Goal: Information Seeking & Learning: Learn about a topic

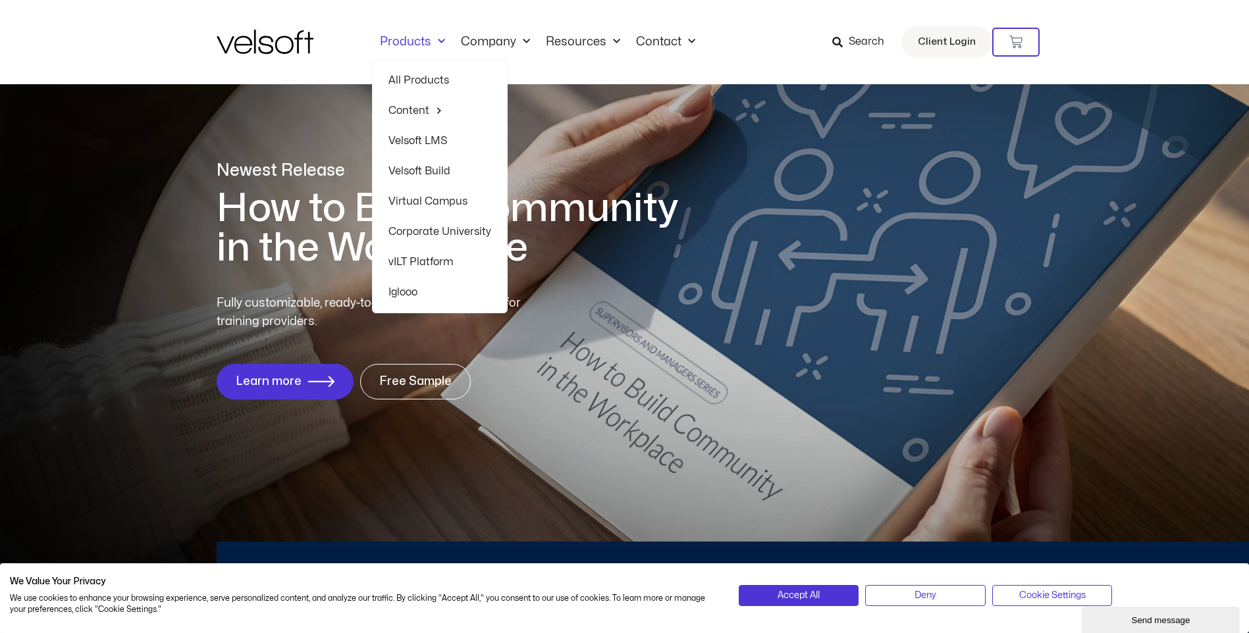
click at [442, 141] on link "Velsoft LMS" at bounding box center [439, 141] width 103 height 30
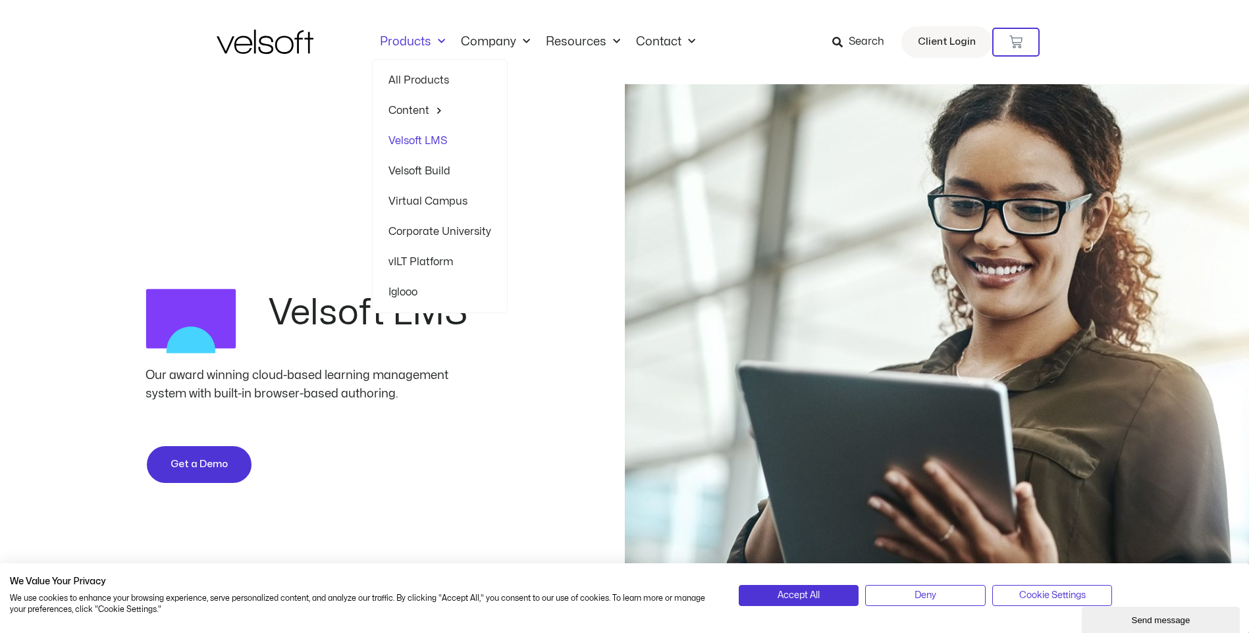
click at [292, 188] on div "Velsoft LMS Our award winning cloud-based learning management system with built…" at bounding box center [624, 396] width 1249 height 625
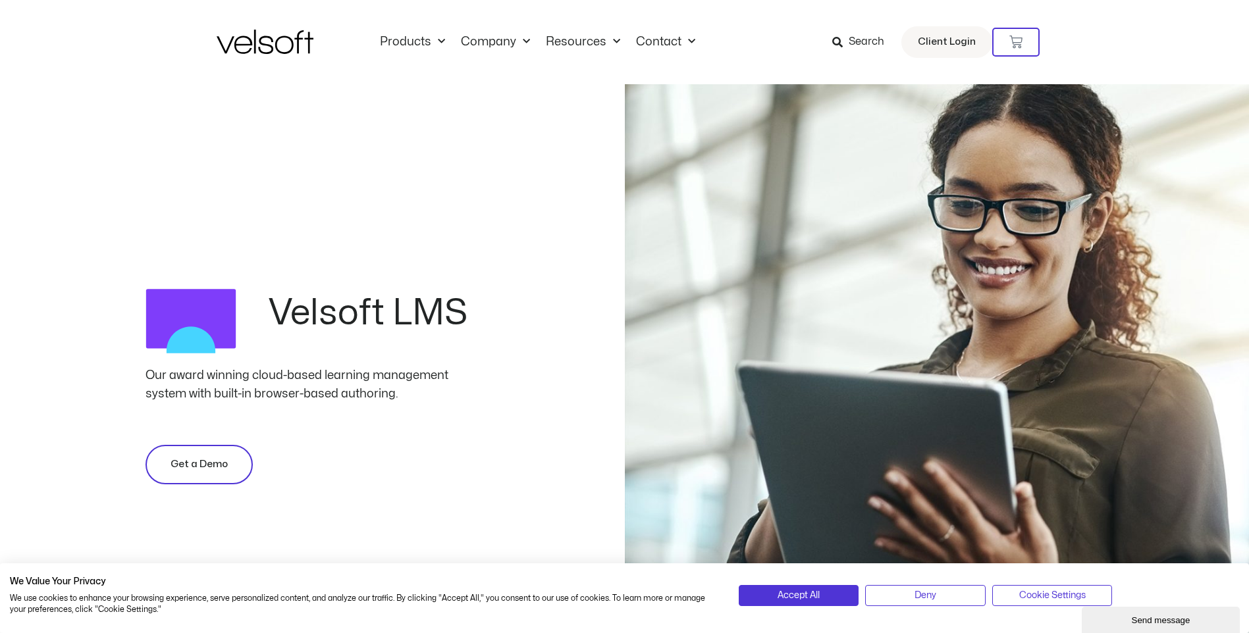
click at [201, 467] on span "Get a Demo" at bounding box center [198, 465] width 57 height 16
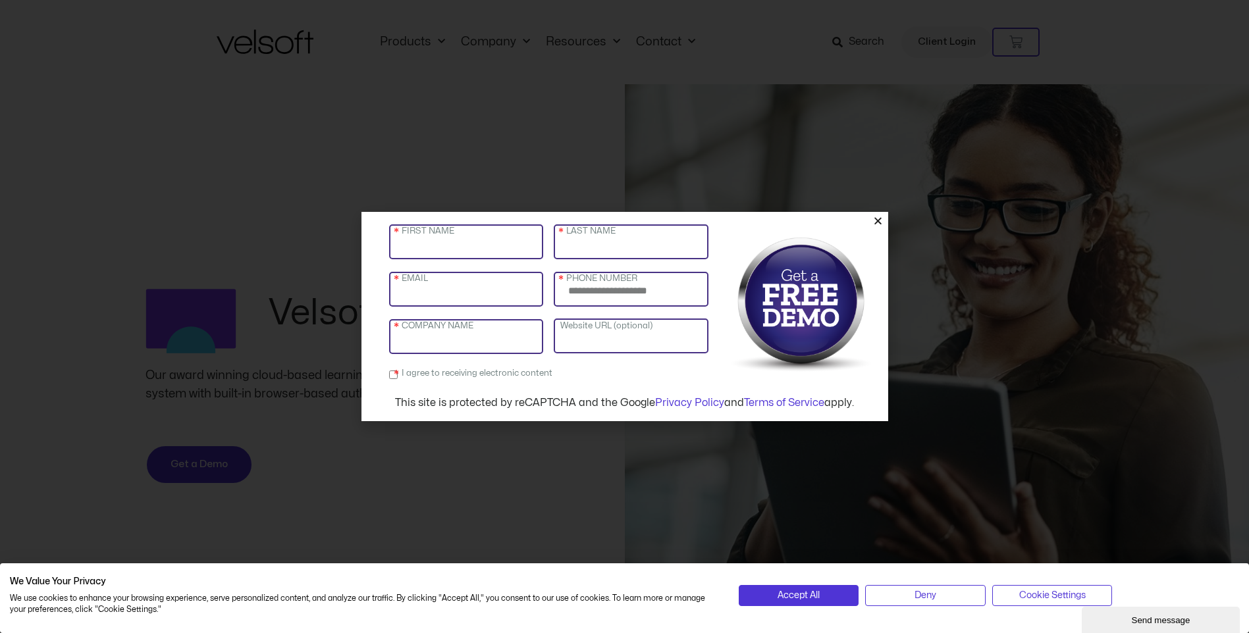
click at [876, 221] on icon "Close" at bounding box center [878, 221] width 10 height 10
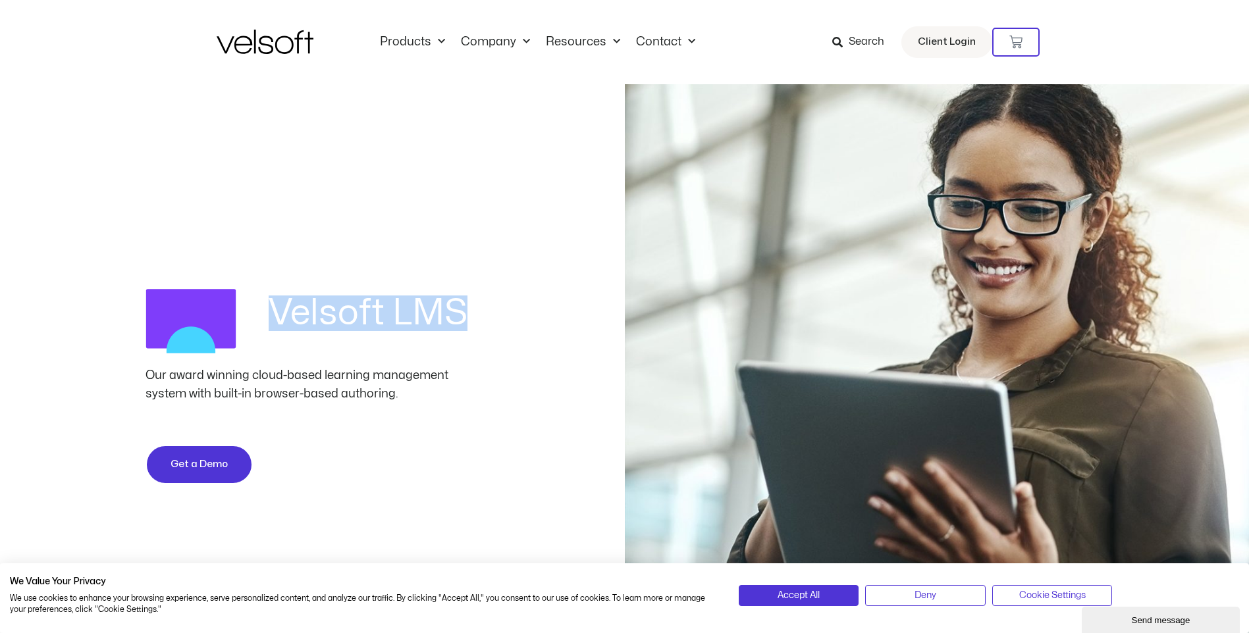
drag, startPoint x: 272, startPoint y: 313, endPoint x: 497, endPoint y: 328, distance: 225.6
click at [497, 328] on div "Velsoft LMS Our award winning cloud-based learning management system with built…" at bounding box center [312, 396] width 625 height 240
